Goal: Transaction & Acquisition: Download file/media

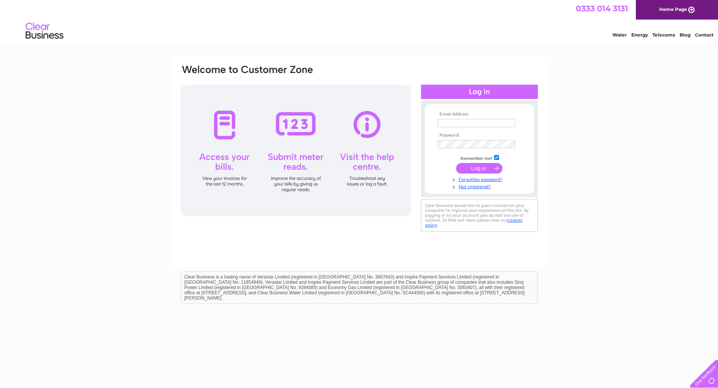
click at [443, 122] on input "text" at bounding box center [476, 123] width 78 height 8
type input "ruud@ruudseye.com"
click at [484, 168] on input "submit" at bounding box center [479, 168] width 46 height 11
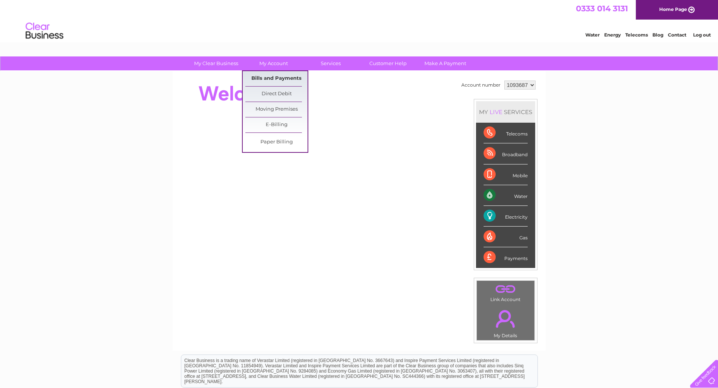
click at [270, 77] on link "Bills and Payments" at bounding box center [276, 78] width 62 height 15
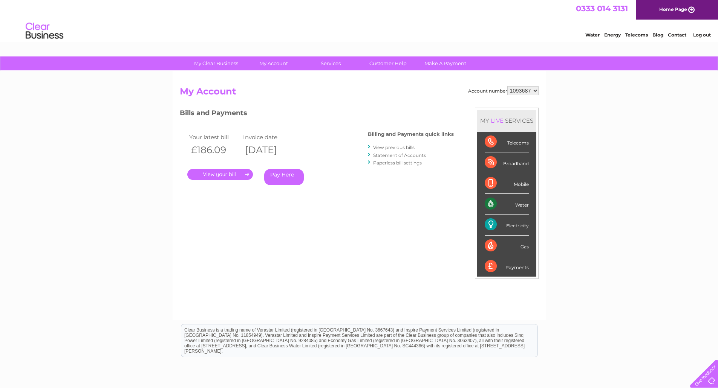
click at [229, 175] on link "." at bounding box center [220, 174] width 66 height 11
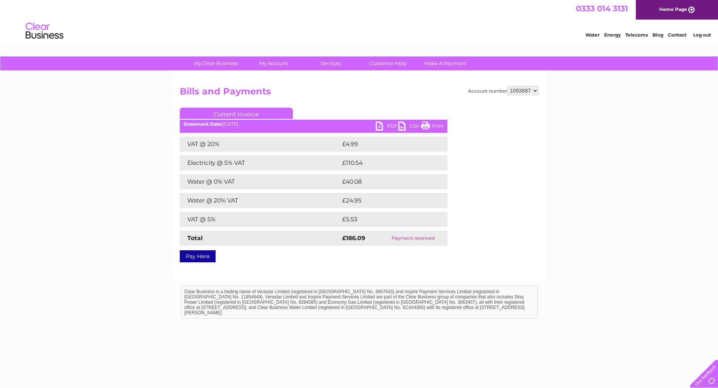
click at [387, 124] on link "PDF" at bounding box center [387, 127] width 23 height 11
